Goal: Submit feedback/report problem

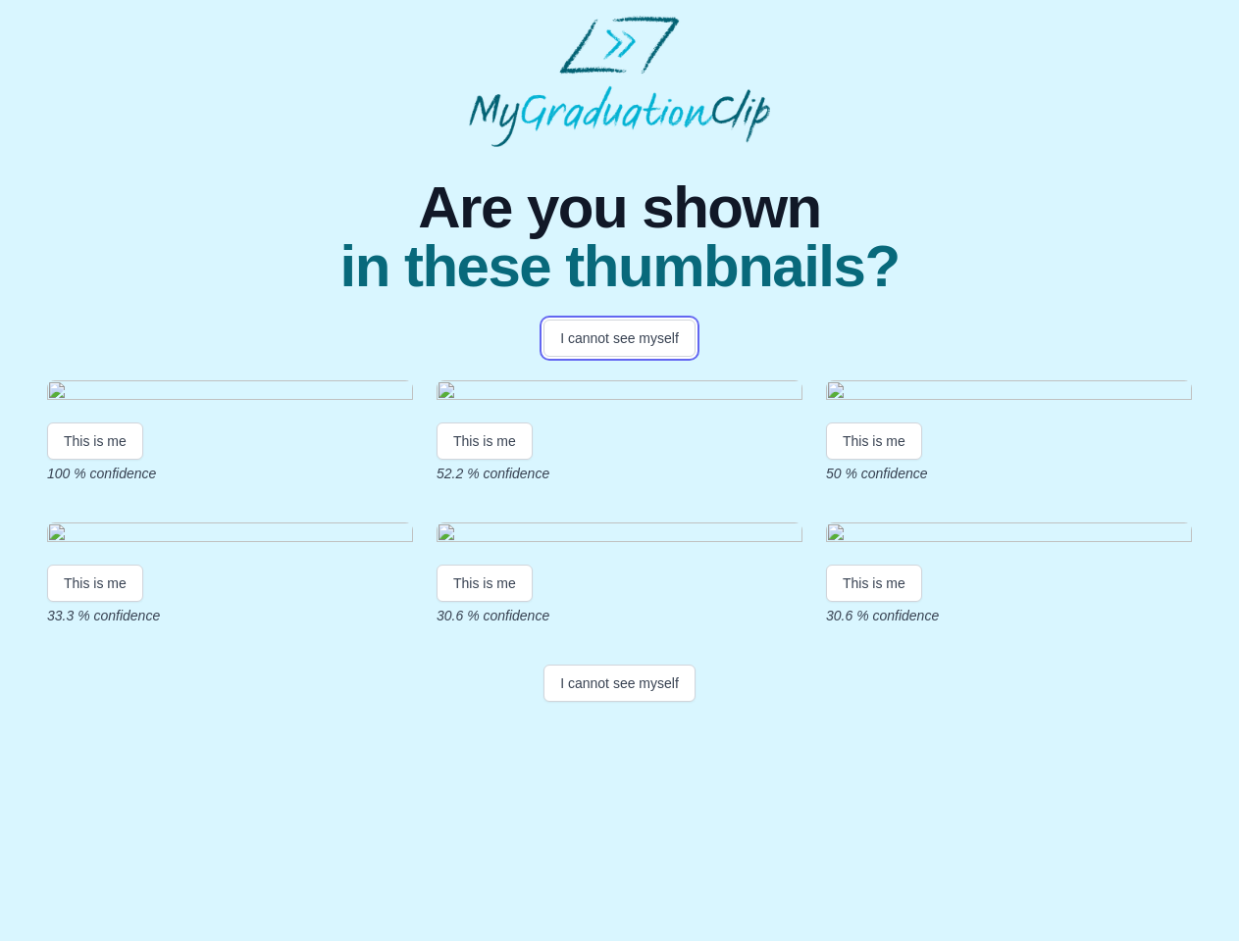
click at [619, 338] on button "I cannot see myself" at bounding box center [619, 338] width 152 height 37
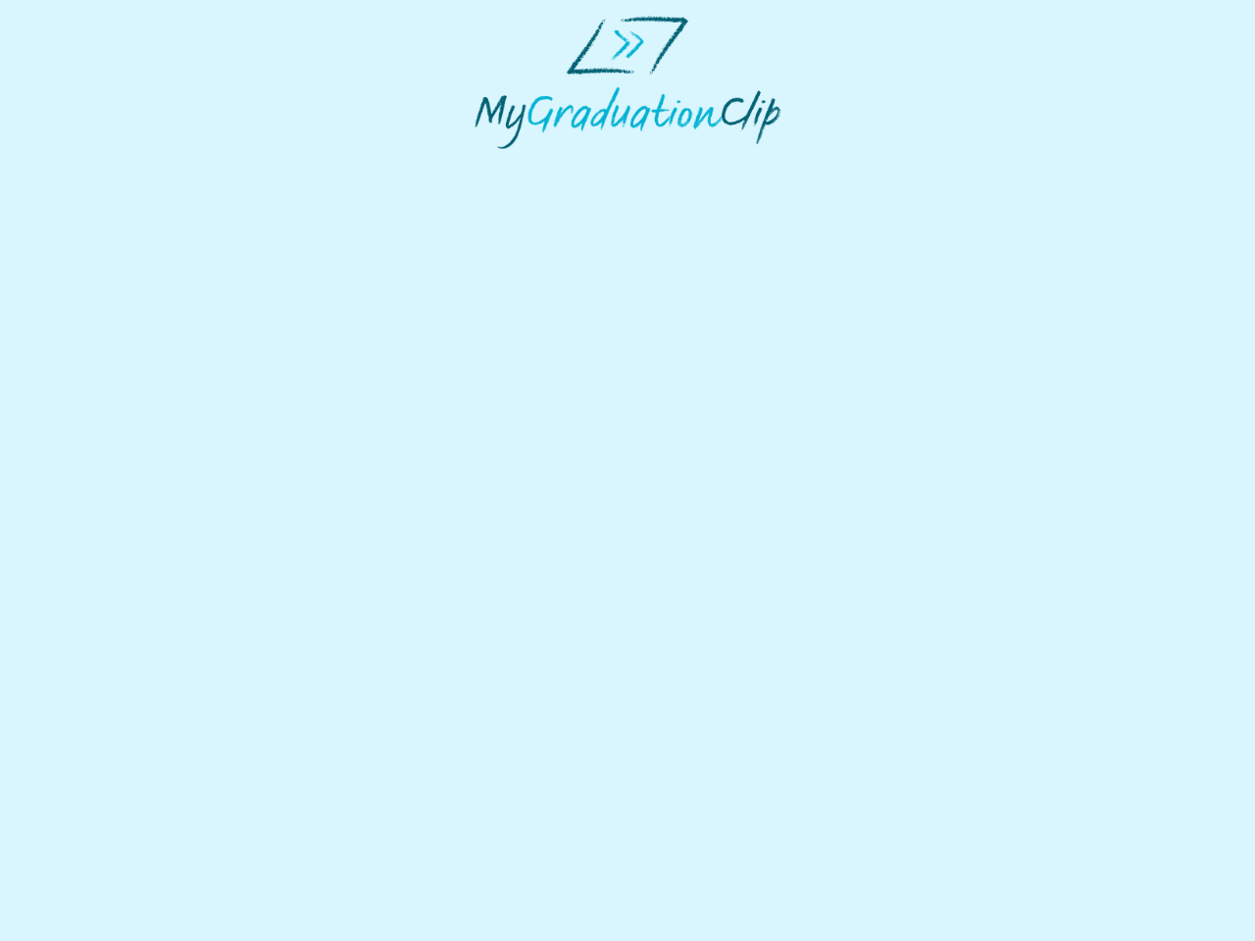
click at [95, 165] on html at bounding box center [627, 82] width 1255 height 165
click at [487, 165] on html at bounding box center [627, 82] width 1255 height 165
click at [879, 165] on html at bounding box center [627, 82] width 1255 height 165
click at [95, 165] on html at bounding box center [627, 82] width 1255 height 165
click at [487, 165] on html at bounding box center [627, 82] width 1255 height 165
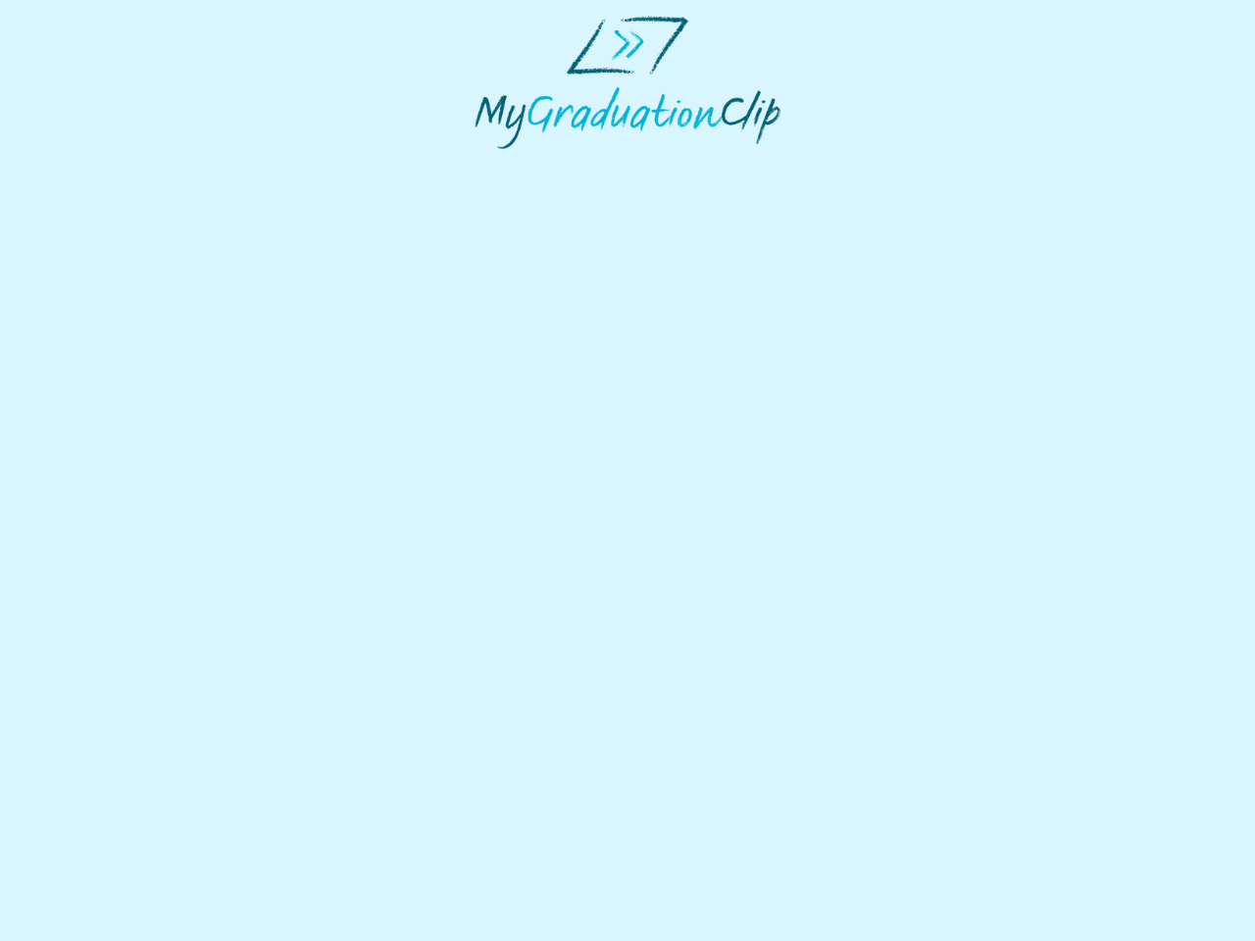
click at [879, 165] on html at bounding box center [627, 82] width 1255 height 165
